Goal: Transaction & Acquisition: Purchase product/service

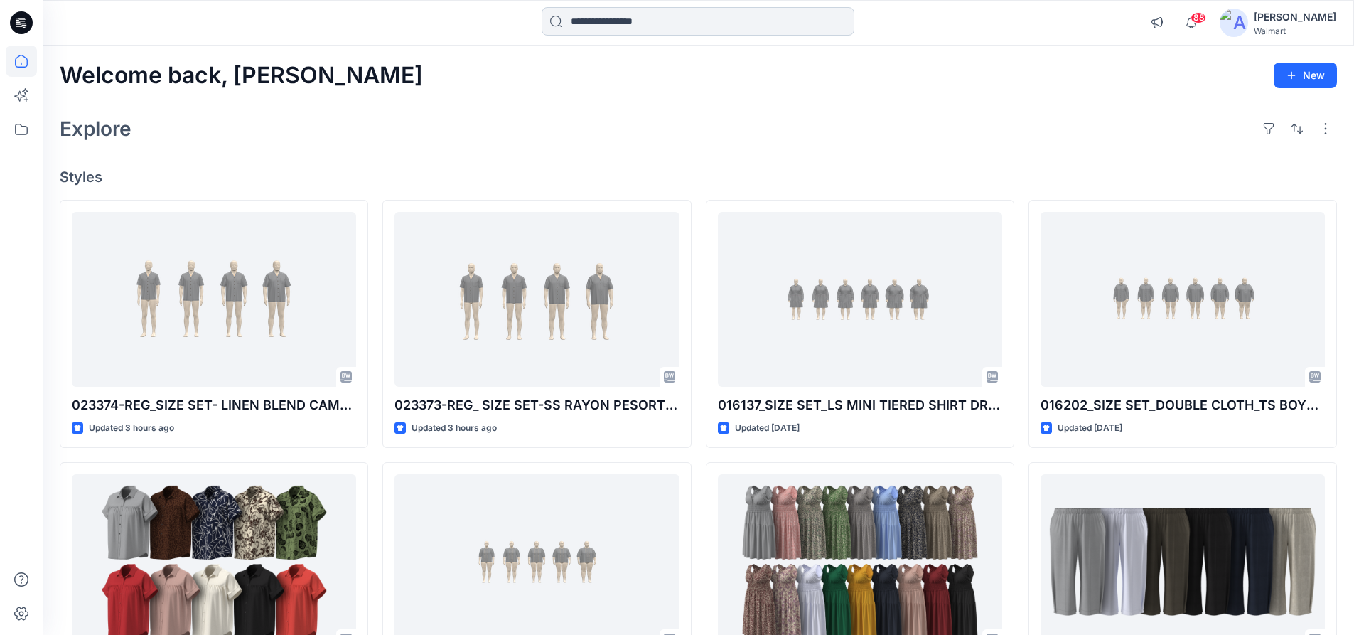
click at [629, 18] on input at bounding box center [698, 21] width 313 height 28
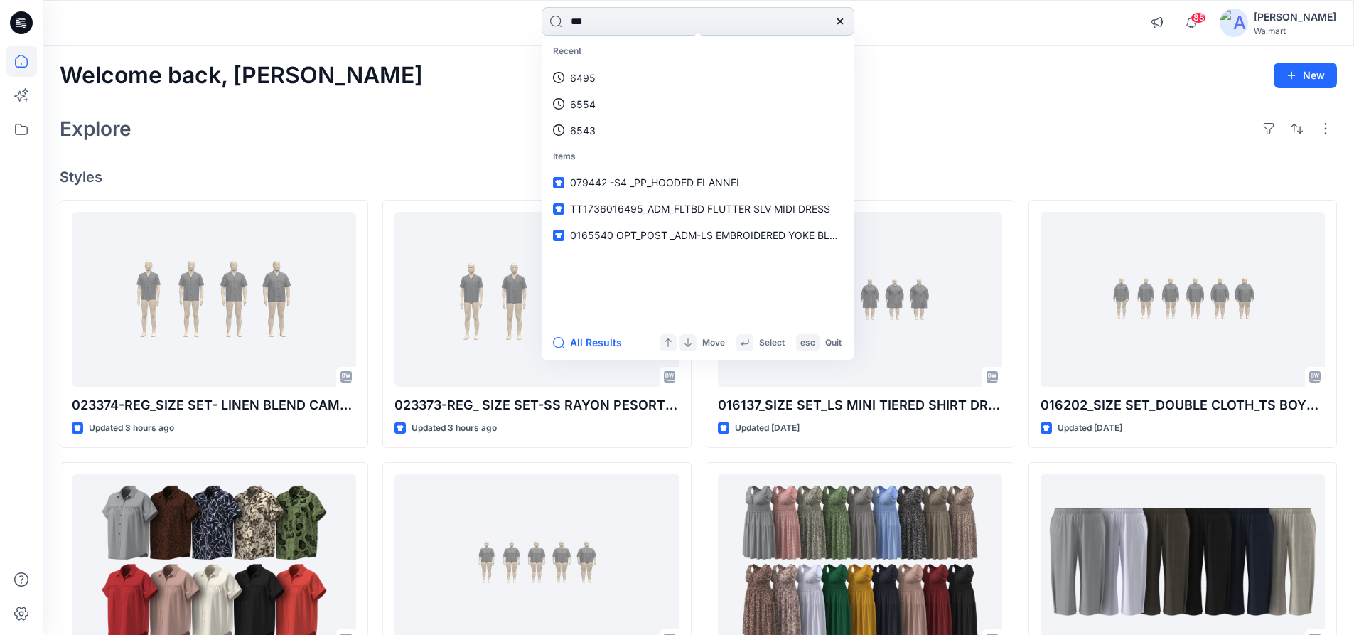
type input "****"
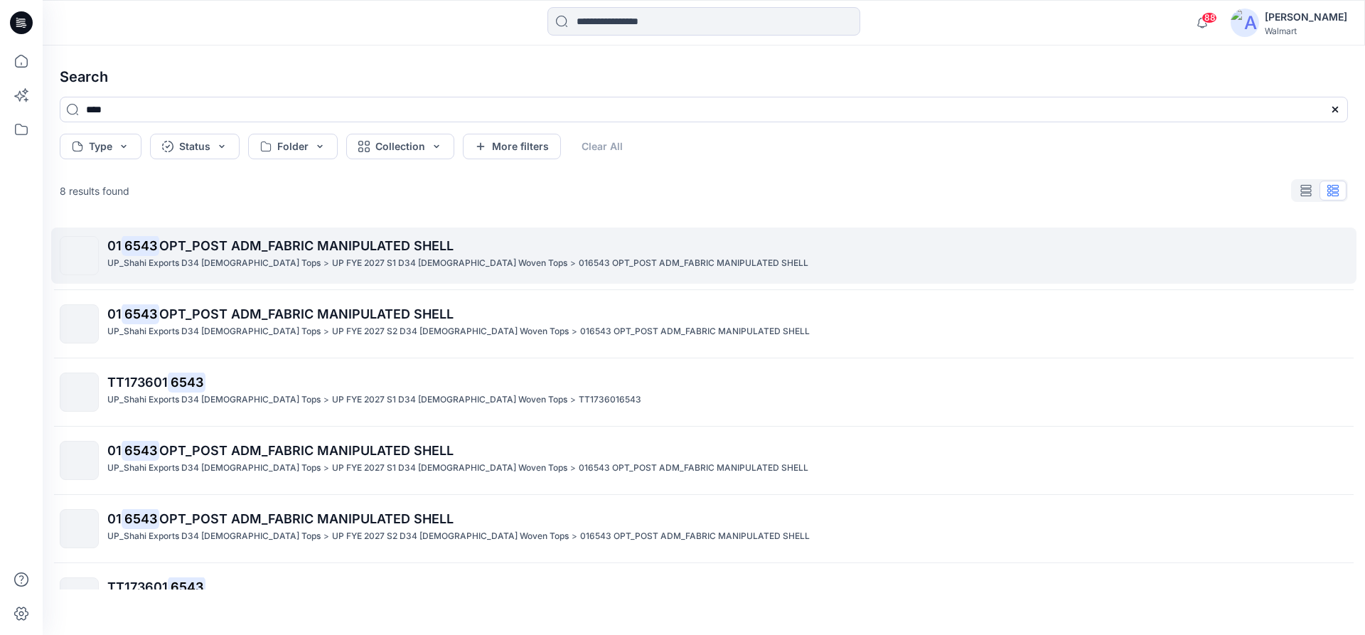
click at [310, 245] on span "OPT_POST ADM_FABRIC MANIPULATED SHELL" at bounding box center [306, 245] width 294 height 15
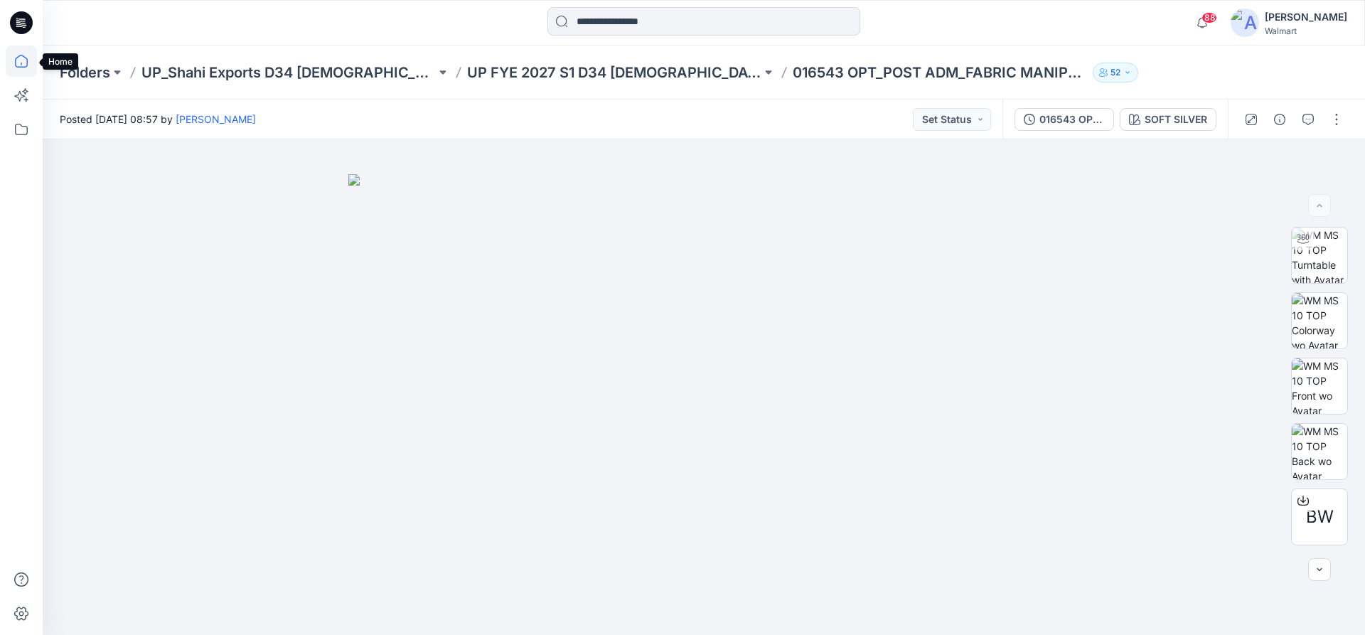
click at [23, 58] on icon at bounding box center [21, 61] width 31 height 31
